Goal: Information Seeking & Learning: Learn about a topic

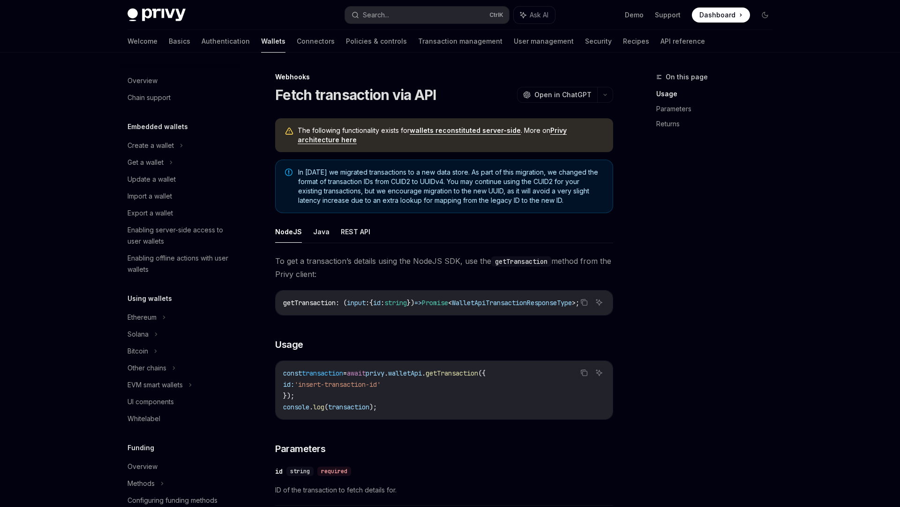
scroll to position [305, 0]
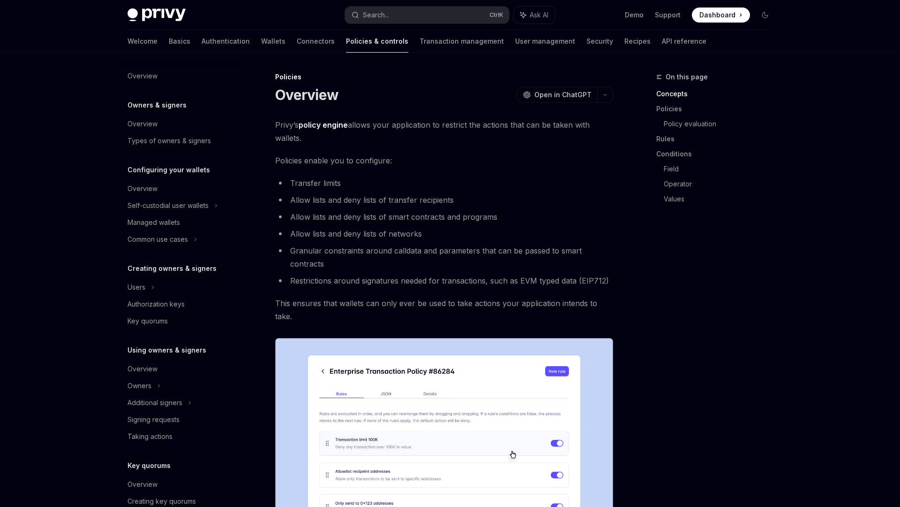
scroll to position [154, 0]
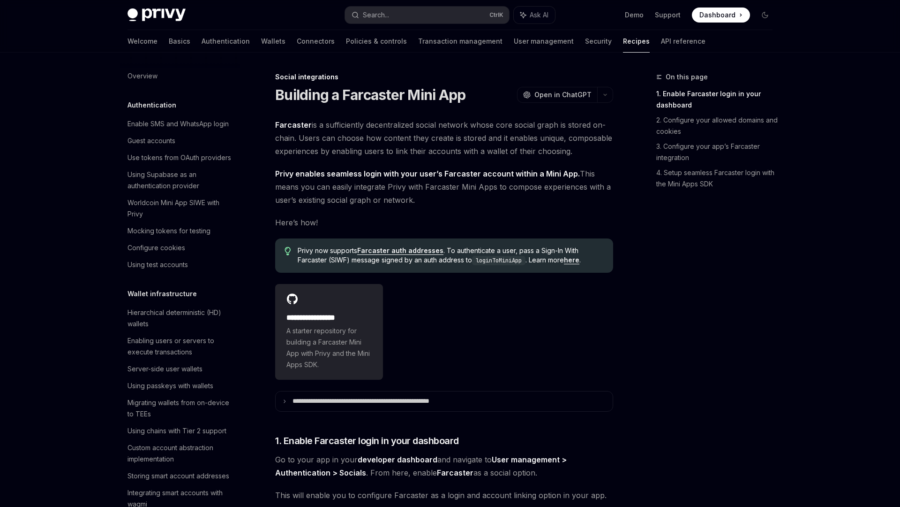
scroll to position [525, 0]
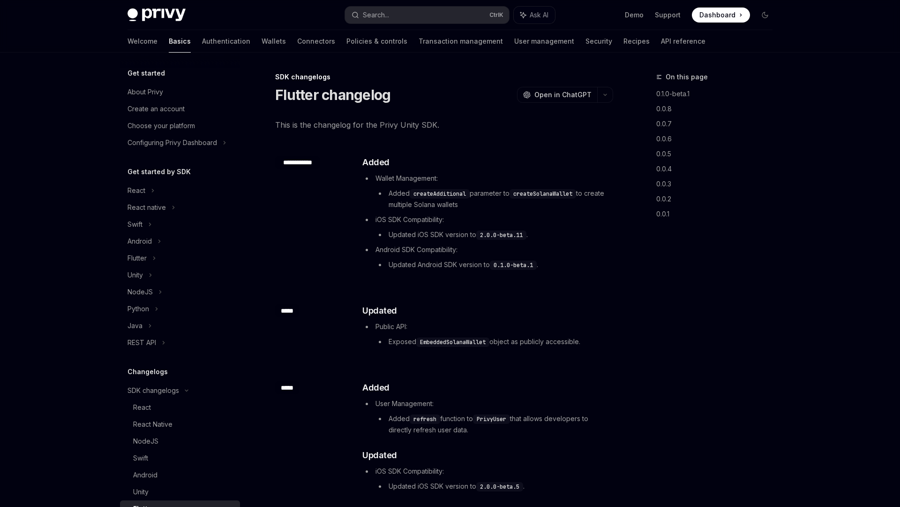
scroll to position [161, 0]
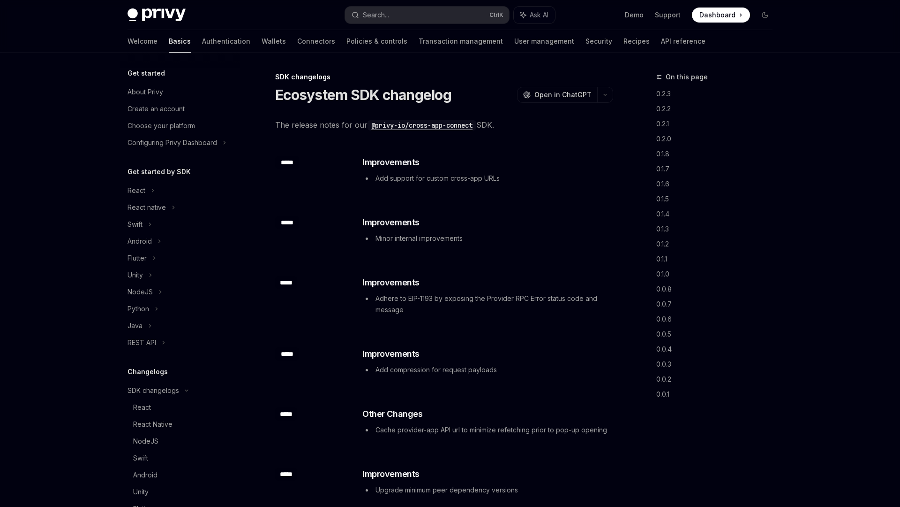
scroll to position [161, 0]
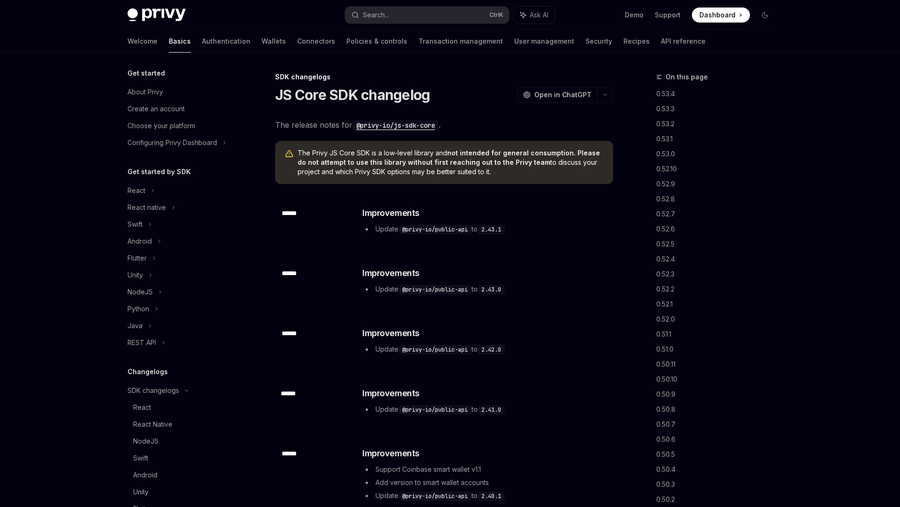
scroll to position [161, 0]
